Goal: Information Seeking & Learning: Learn about a topic

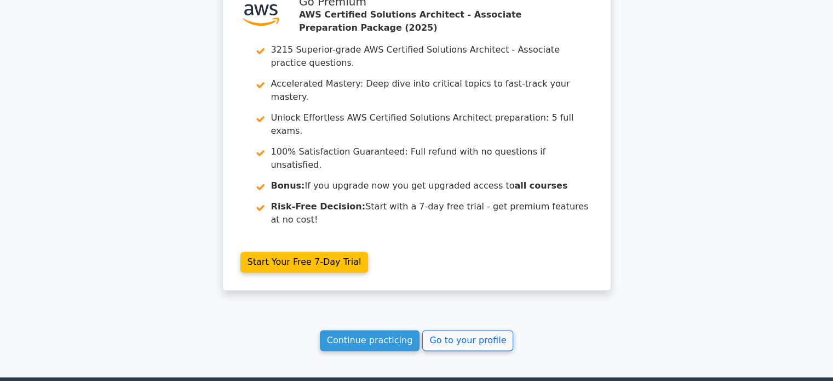
scroll to position [0, 6]
click at [372, 330] on link "Continue practicing" at bounding box center [370, 340] width 100 height 21
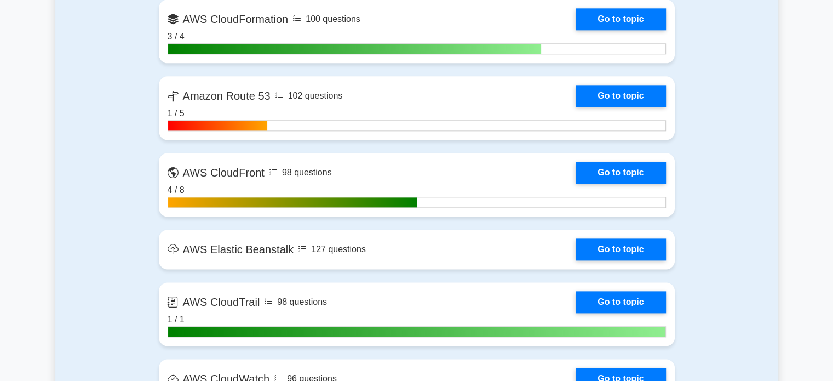
scroll to position [1310, 0]
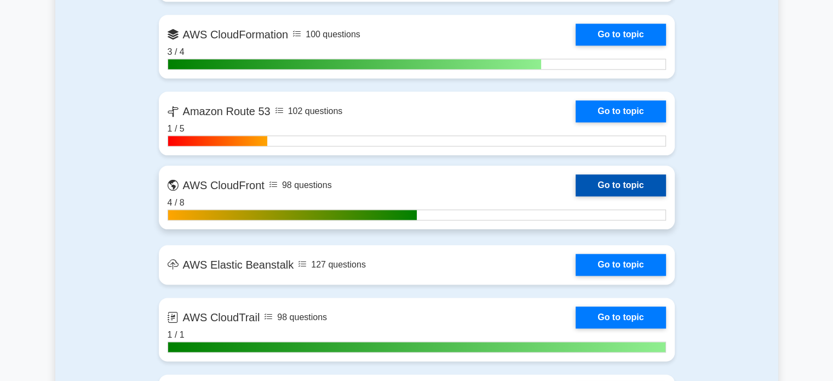
click at [576, 181] on link "Go to topic" at bounding box center [621, 185] width 90 height 22
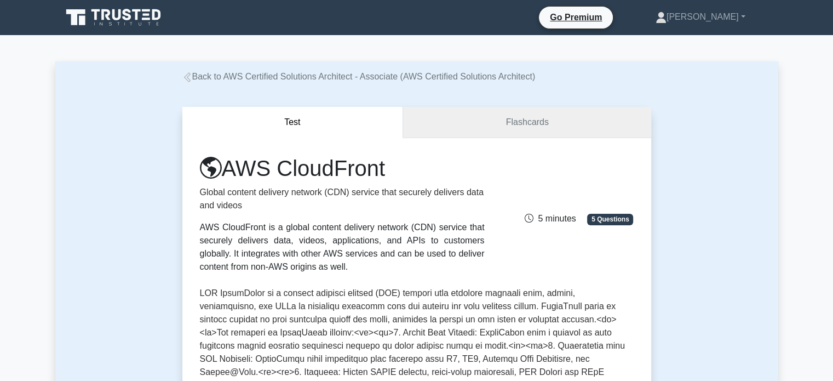
click at [491, 117] on link "Flashcards" at bounding box center [527, 122] width 248 height 31
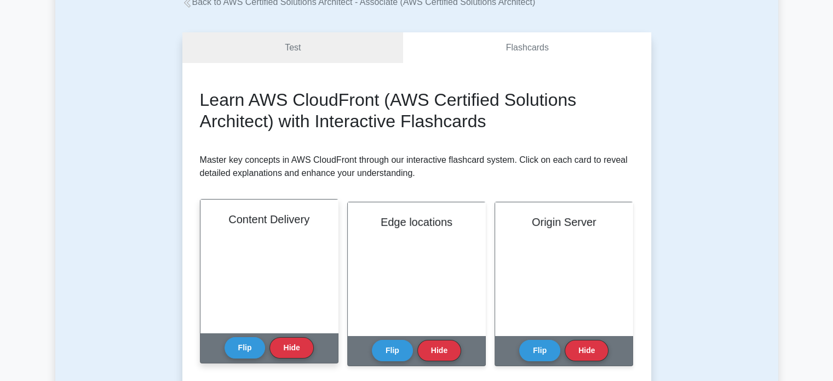
scroll to position [74, 0]
click at [233, 343] on button "Flip" at bounding box center [245, 347] width 41 height 21
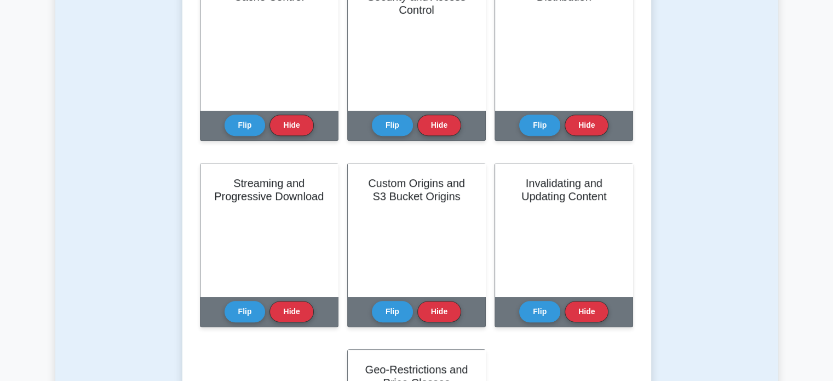
scroll to position [491, 0]
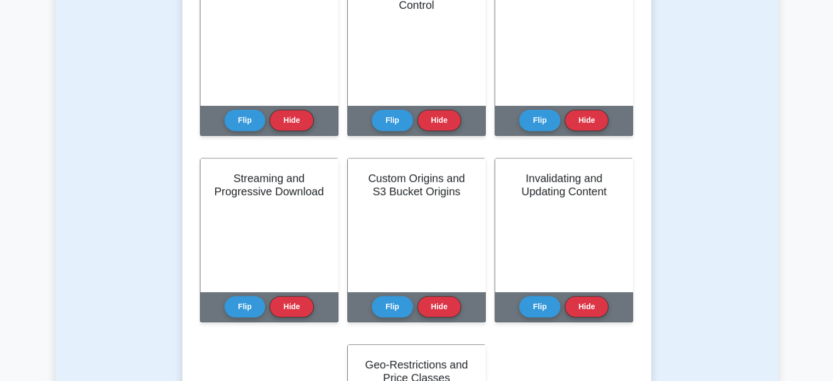
click at [393, 116] on button "Flip" at bounding box center [392, 120] width 41 height 21
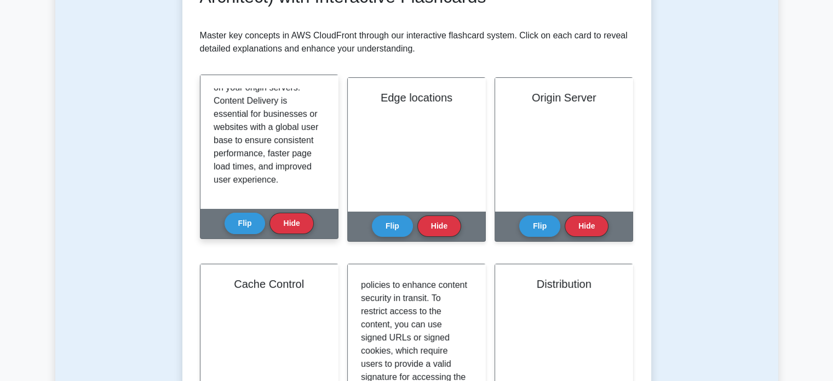
scroll to position [0, 0]
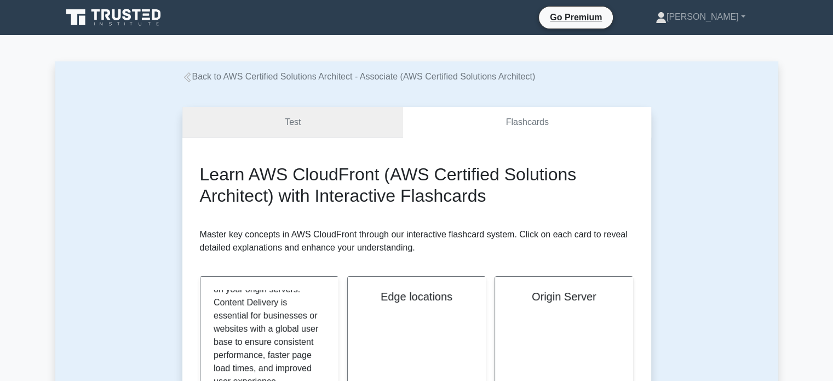
click at [357, 123] on link "Test" at bounding box center [292, 122] width 221 height 31
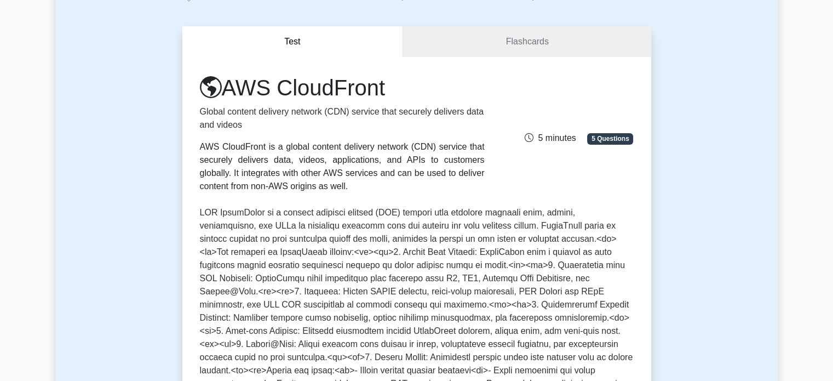
scroll to position [80, 0]
click at [456, 45] on link "Flashcards" at bounding box center [527, 42] width 248 height 31
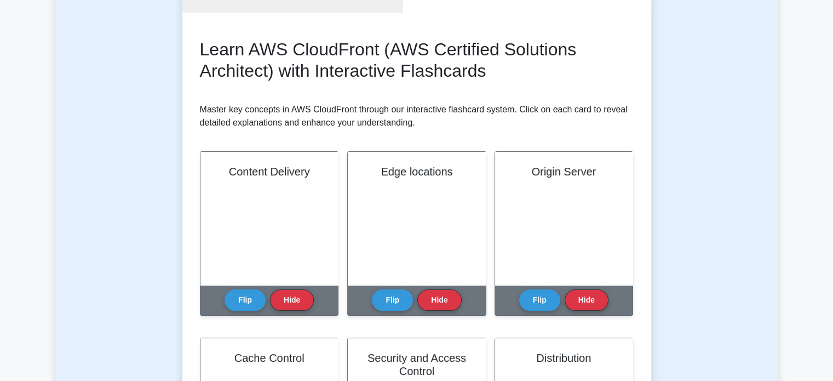
scroll to position [149, 0]
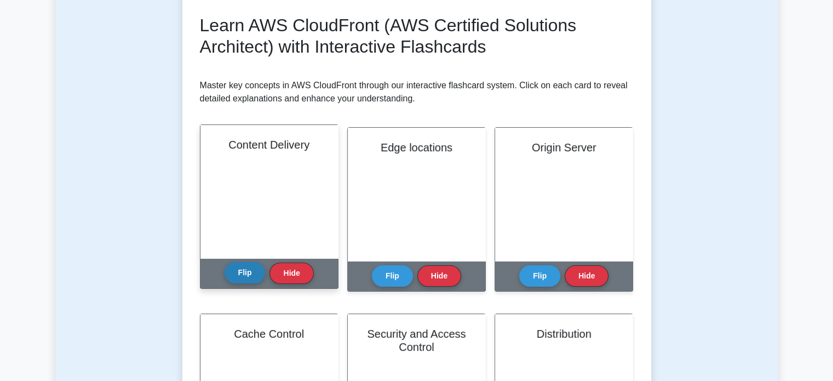
click at [250, 277] on button "Flip" at bounding box center [245, 272] width 41 height 21
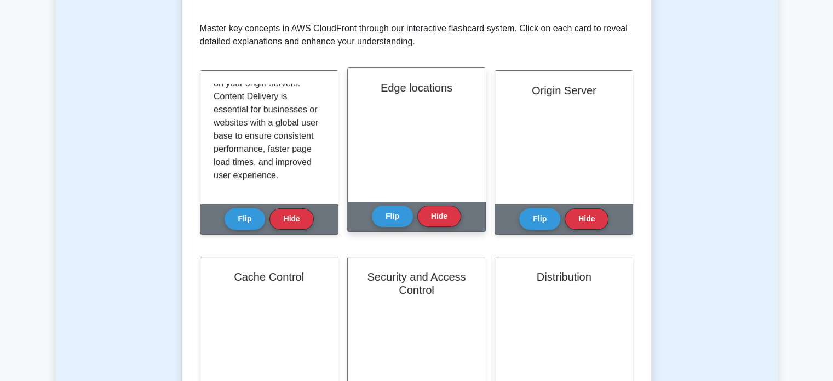
scroll to position [198, 0]
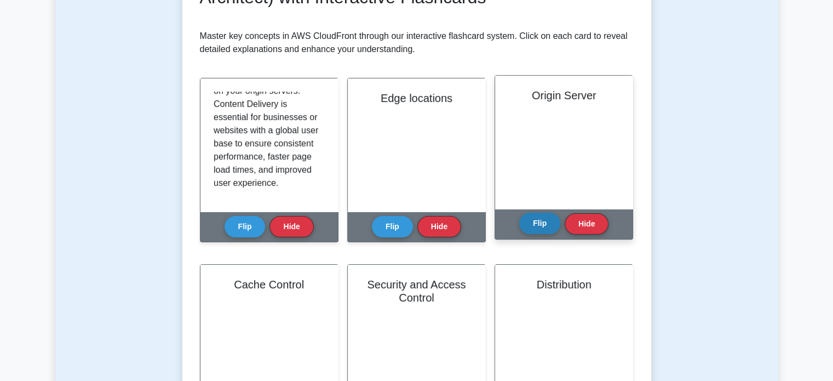
click at [524, 217] on button "Flip" at bounding box center [539, 222] width 41 height 21
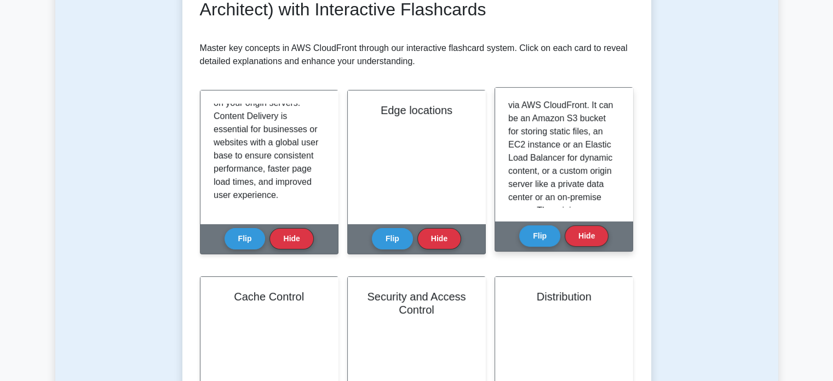
scroll to position [0, 0]
